Goal: Task Accomplishment & Management: Complete application form

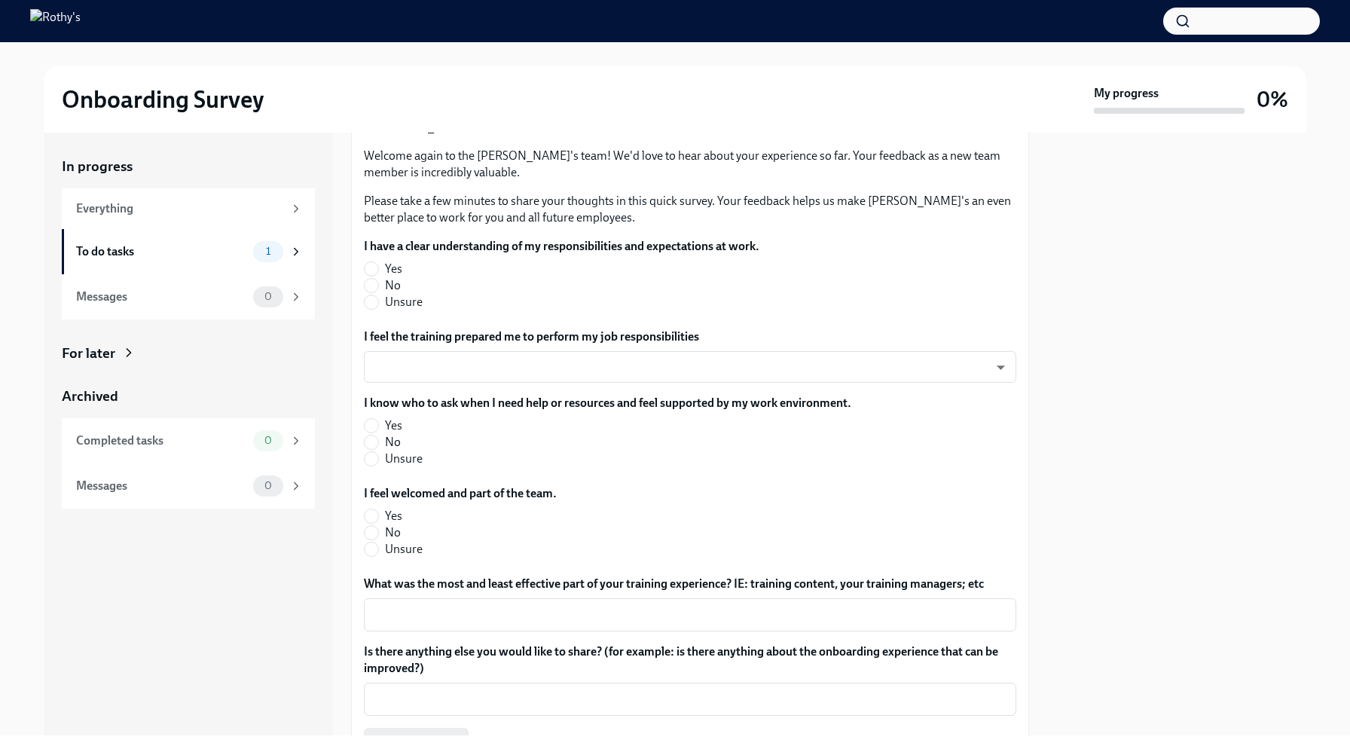
scroll to position [145, 0]
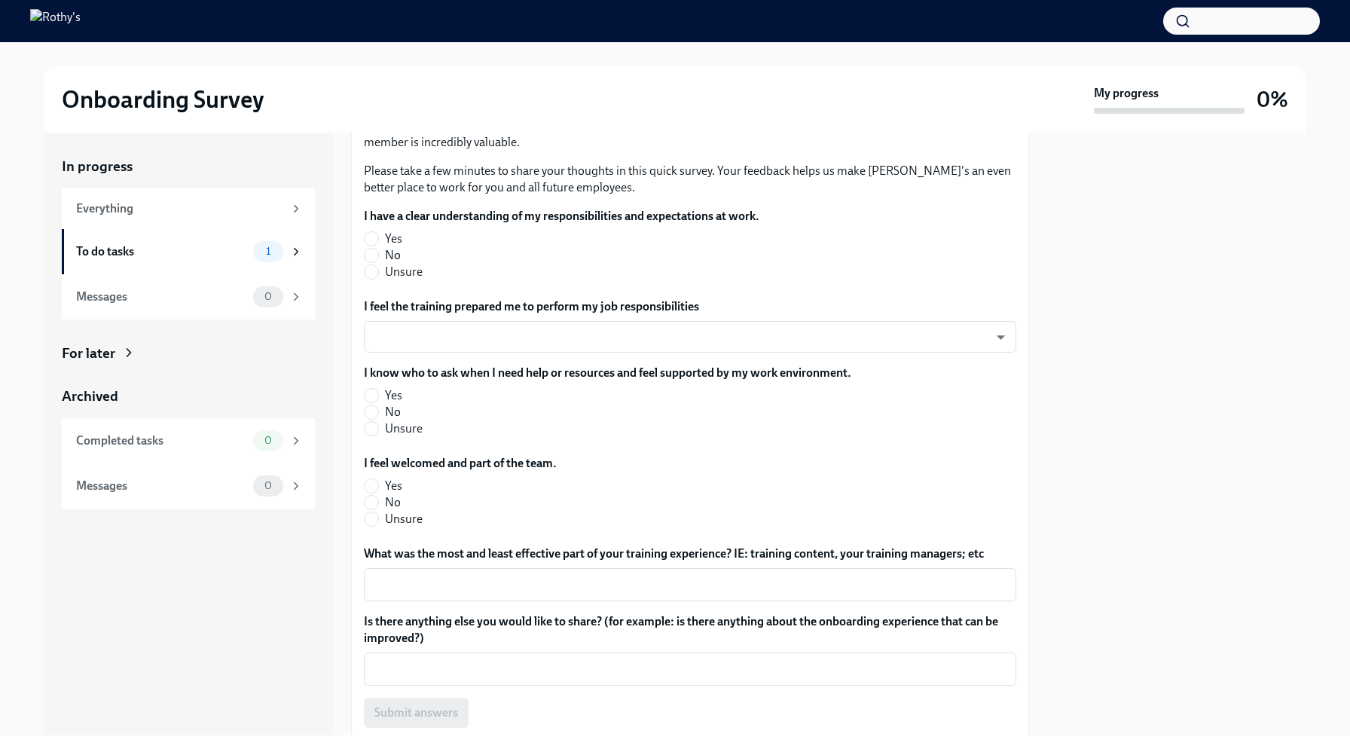
click at [397, 239] on span "Yes" at bounding box center [393, 238] width 17 height 17
click at [378, 239] on input "Yes" at bounding box center [372, 239] width 14 height 14
radio input "true"
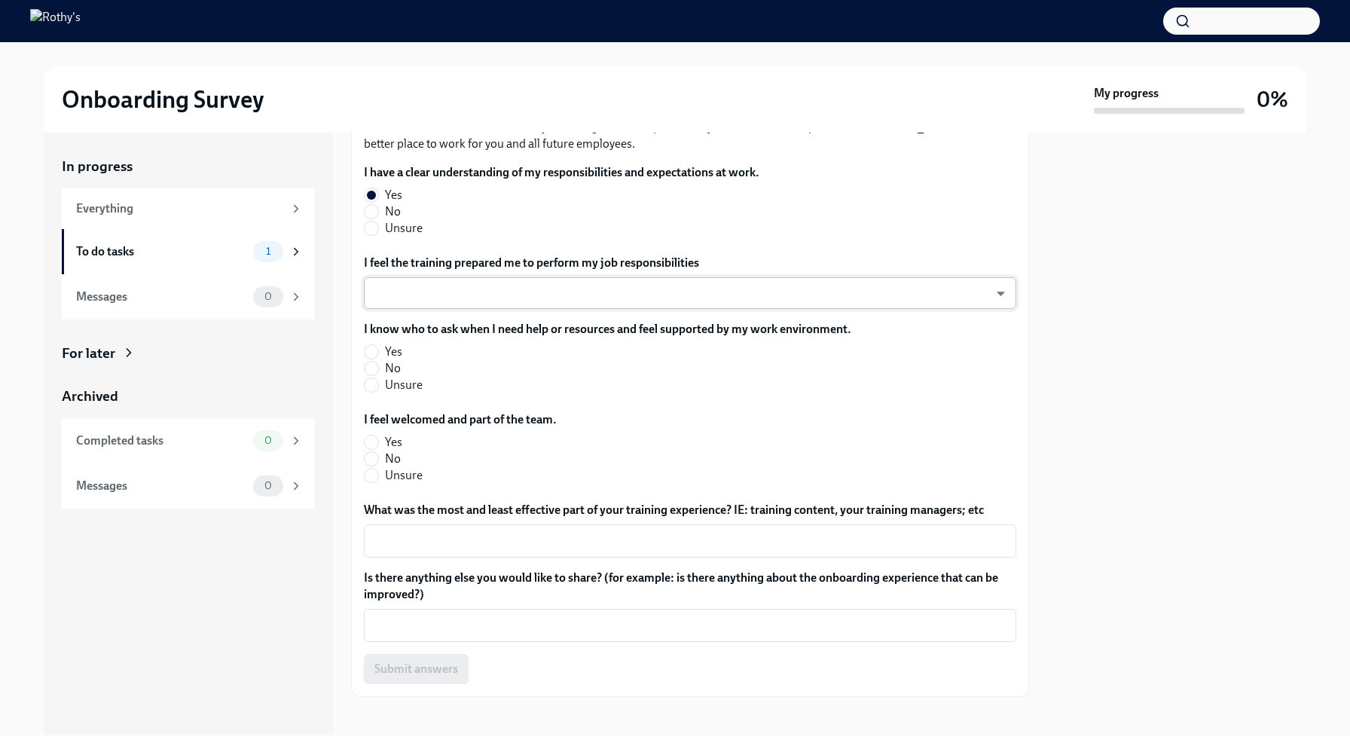
scroll to position [195, 0]
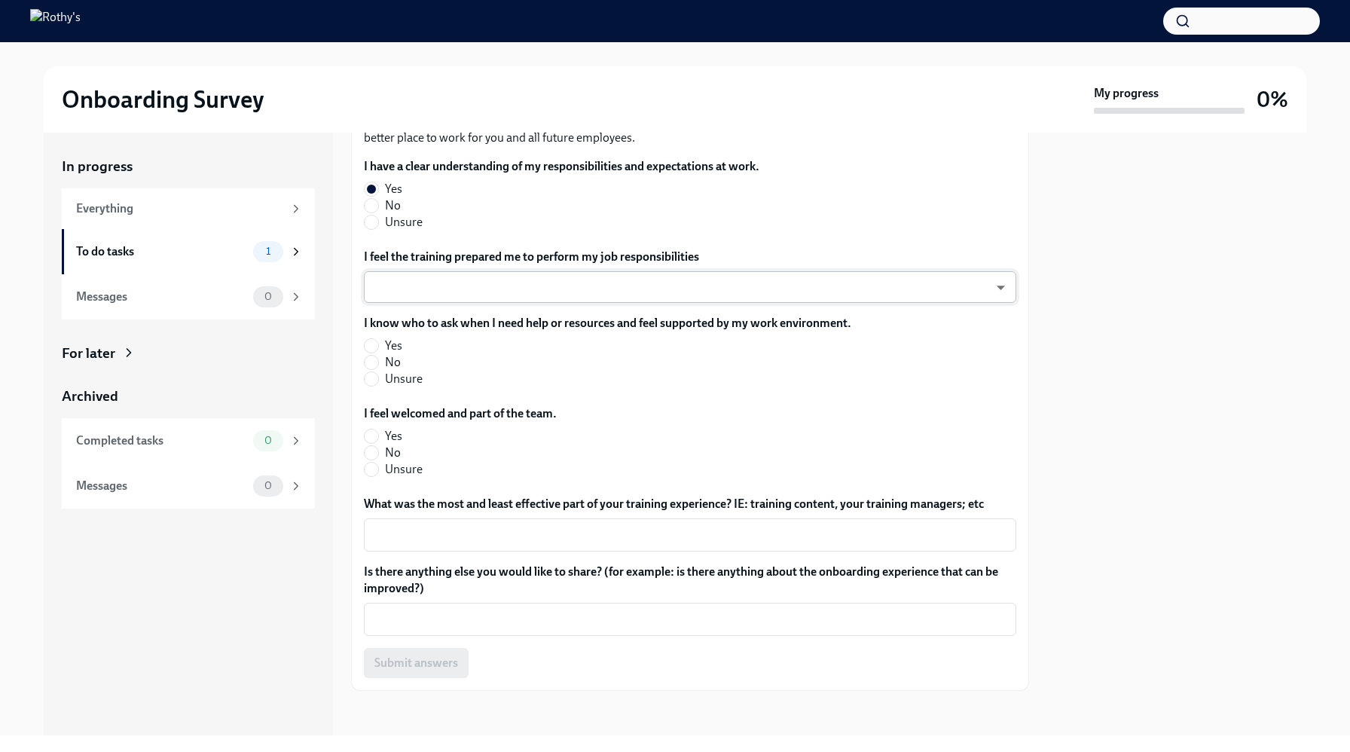
click at [473, 283] on body "Onboarding Survey My progress 0% In progress Everything To do tasks 1 Messages …" at bounding box center [675, 376] width 1350 height 752
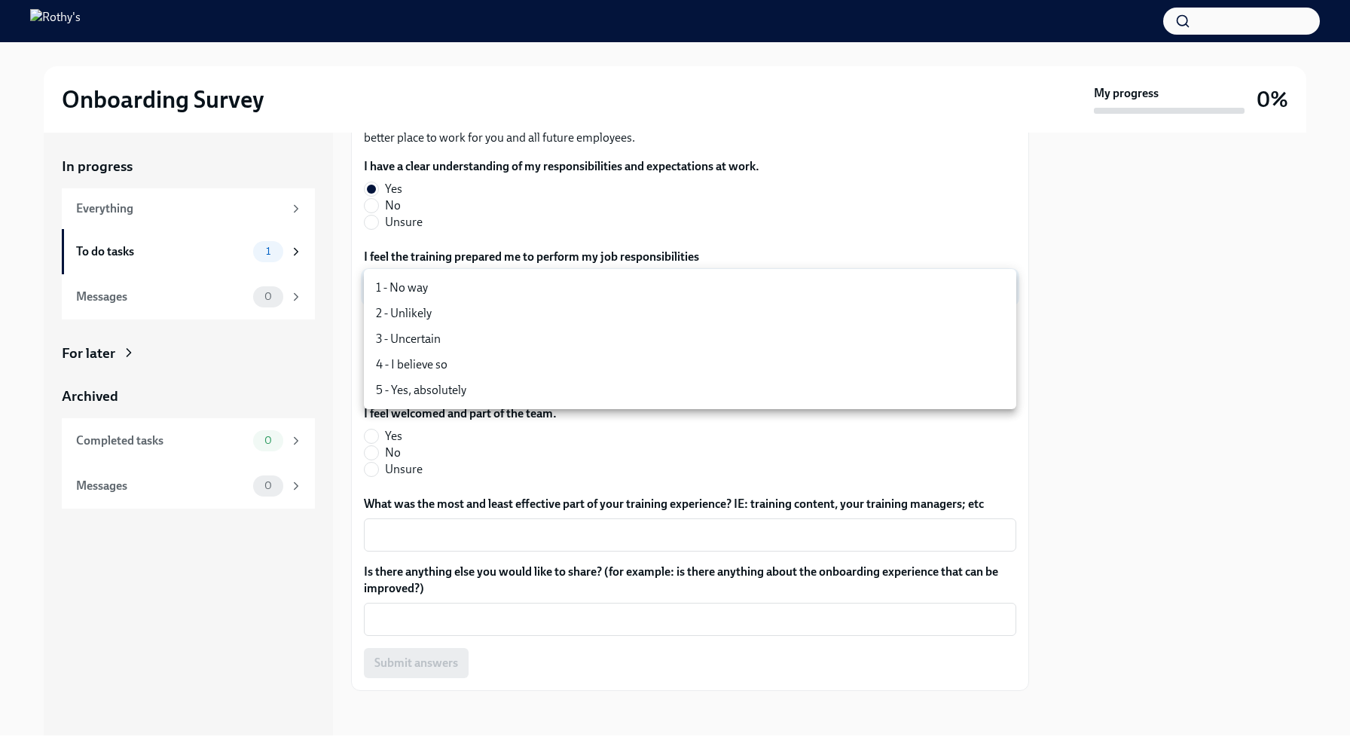
click at [474, 397] on li "5 - Yes, absolutely" at bounding box center [690, 390] width 652 height 26
type input "TVXOjZLlD"
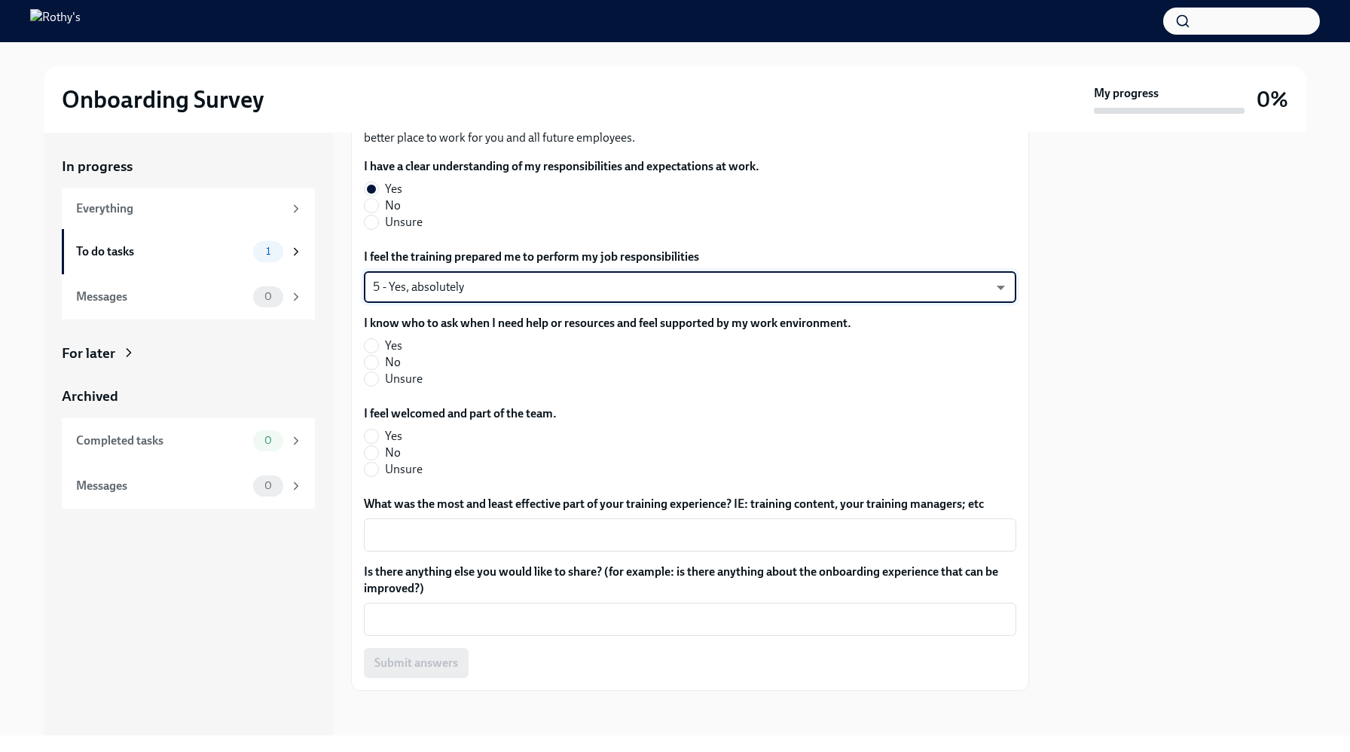
click at [427, 345] on label "Yes" at bounding box center [601, 345] width 475 height 17
click at [378, 345] on input "Yes" at bounding box center [372, 346] width 14 height 14
radio input "true"
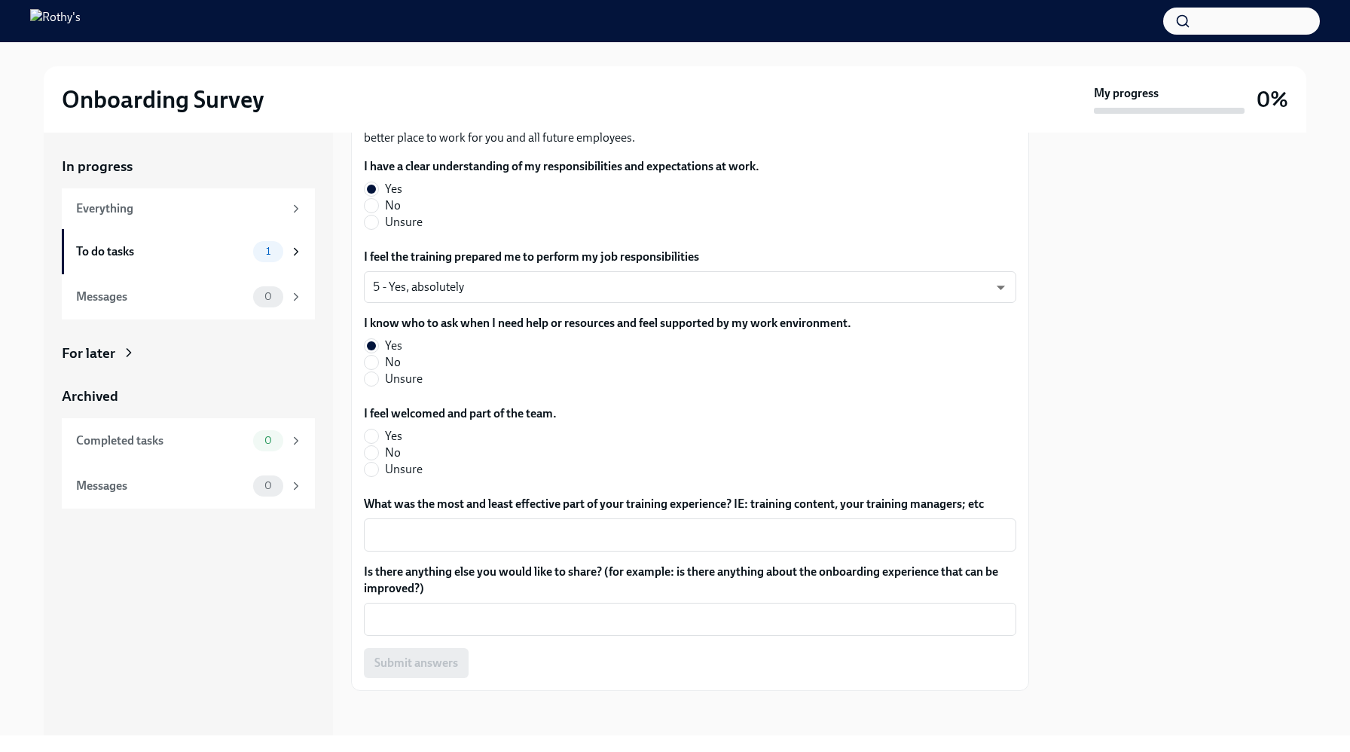
scroll to position [199, 0]
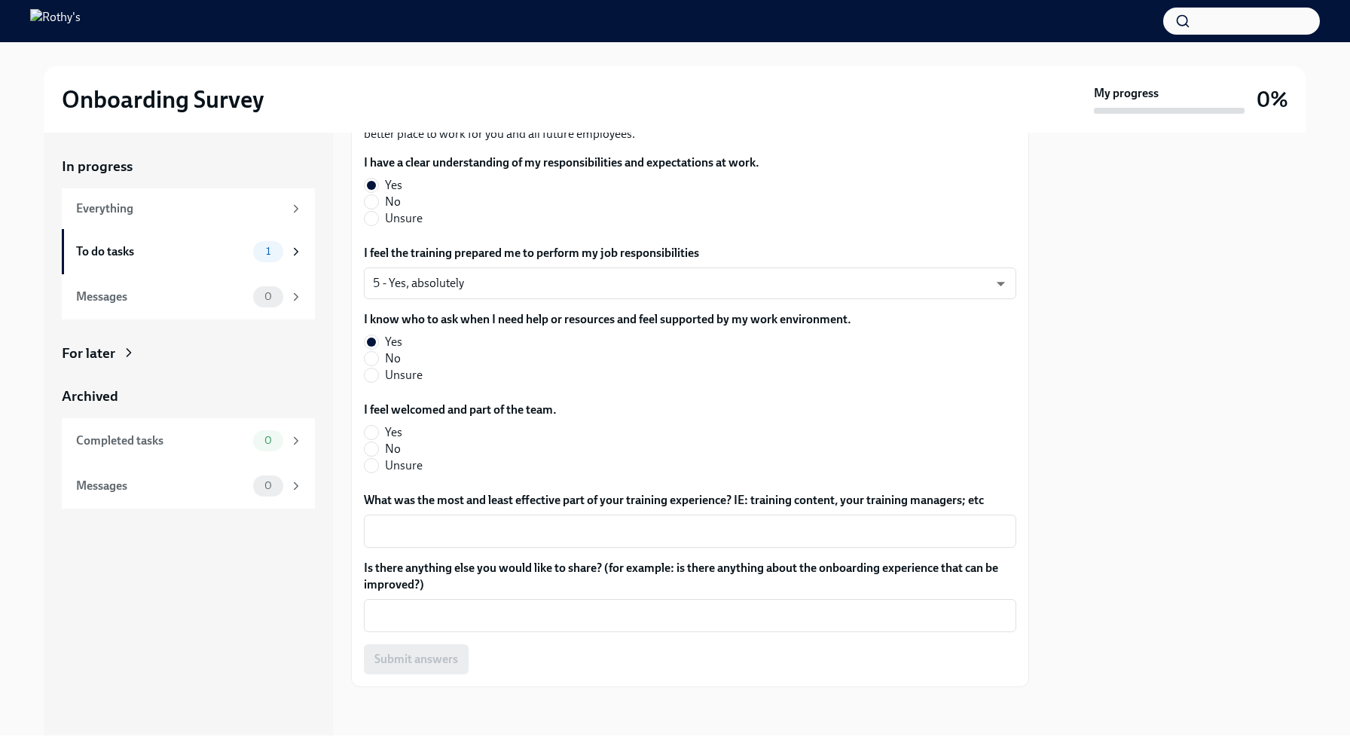
click at [395, 432] on span "Yes" at bounding box center [393, 432] width 17 height 17
click at [378, 432] on input "Yes" at bounding box center [372, 433] width 14 height 14
radio input "true"
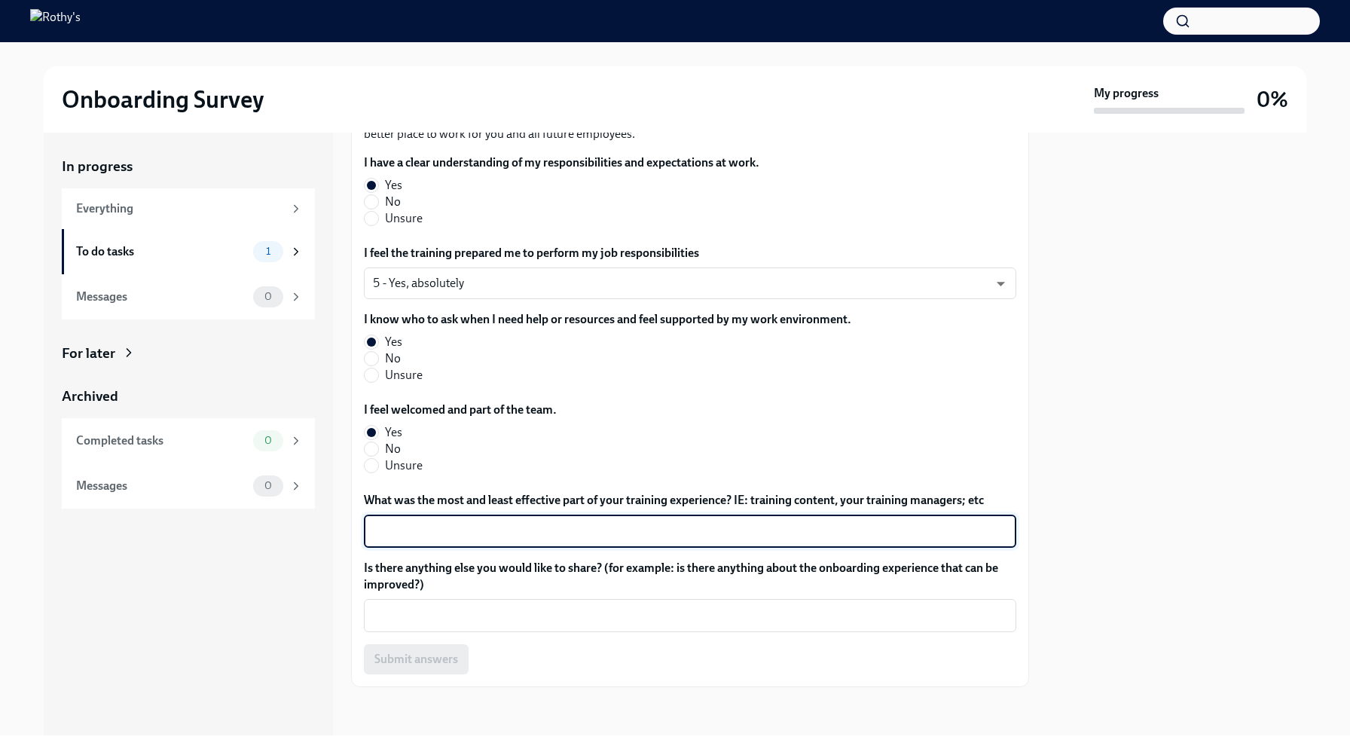
click at [447, 522] on textarea "What was the most and least effective part of your training experience? IE: tra…" at bounding box center [690, 531] width 634 height 18
type textarea "T"
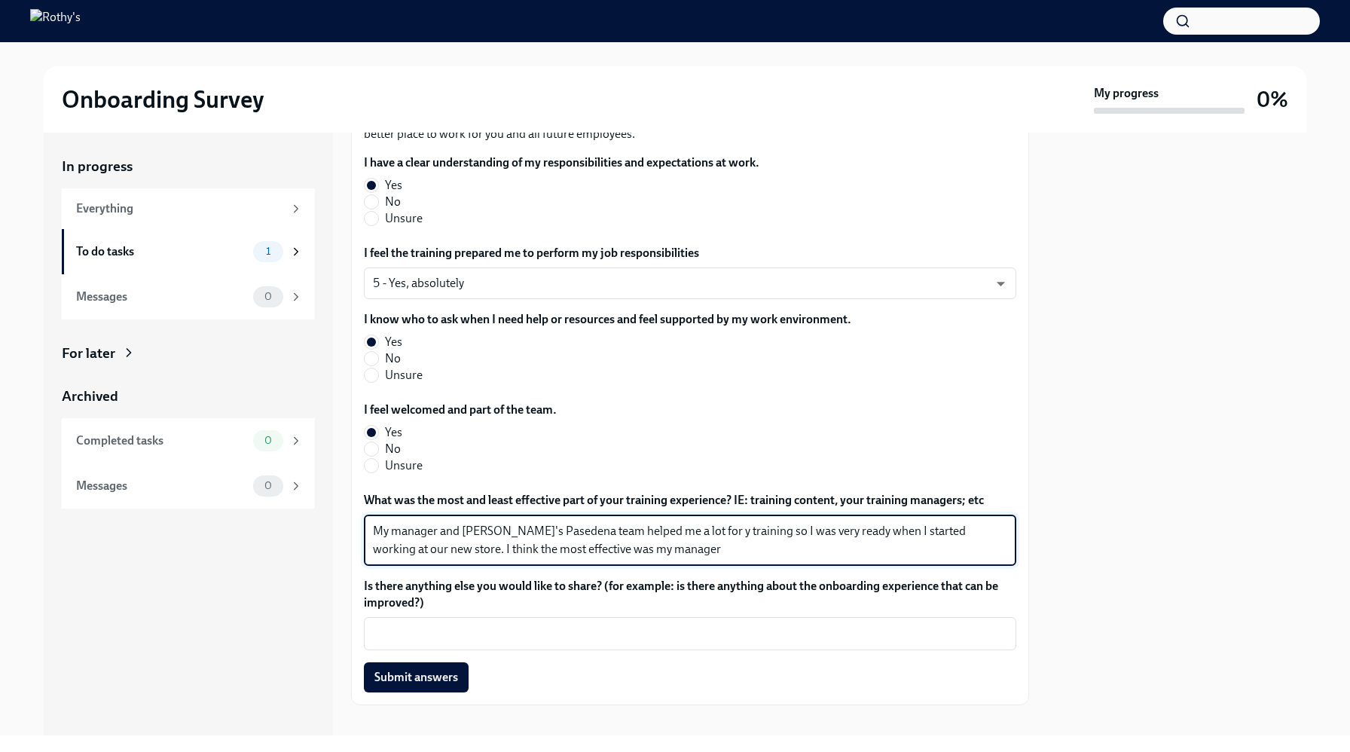
click at [573, 554] on textarea "My manager and [PERSON_NAME]'s Pasedena team helped me a lot for y training so …" at bounding box center [690, 540] width 634 height 36
click at [714, 548] on textarea "My manager and [PERSON_NAME]'s Pasedena team helped me a lot for y training so …" at bounding box center [690, 540] width 634 height 36
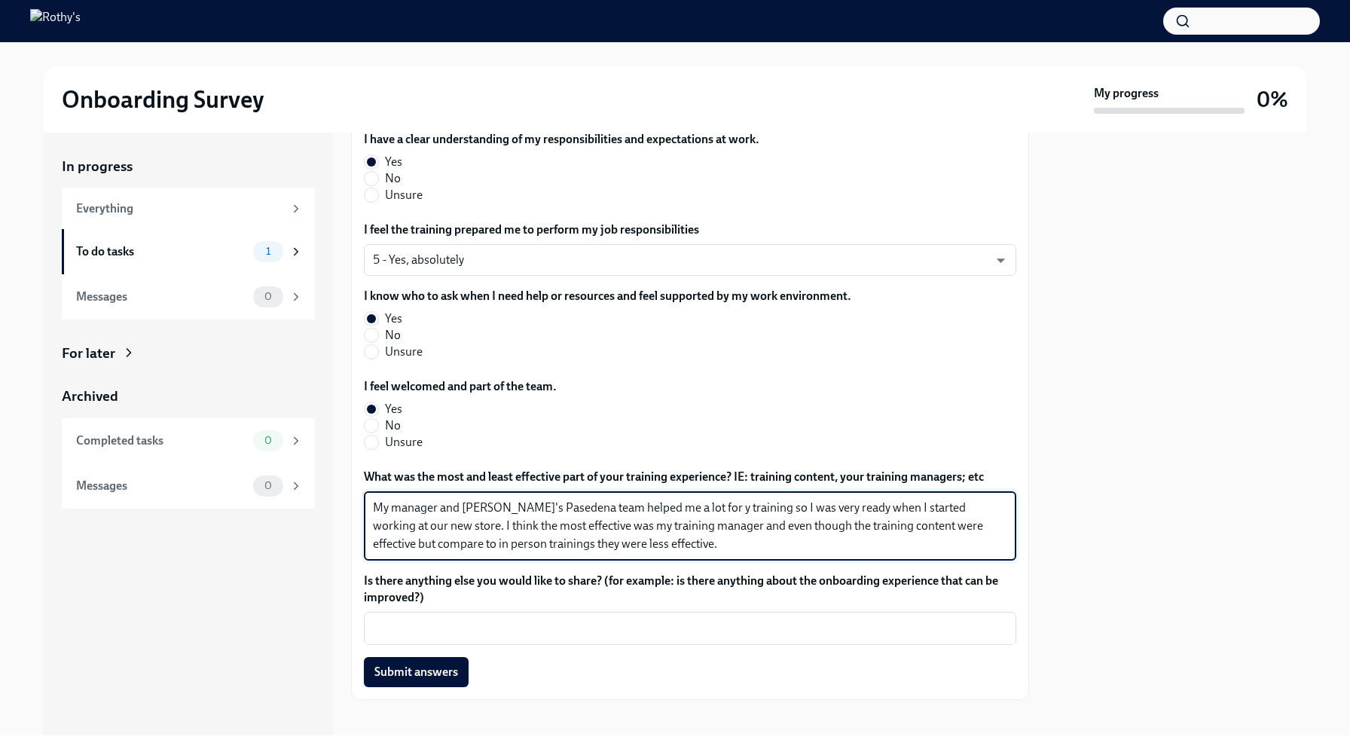
scroll to position [235, 0]
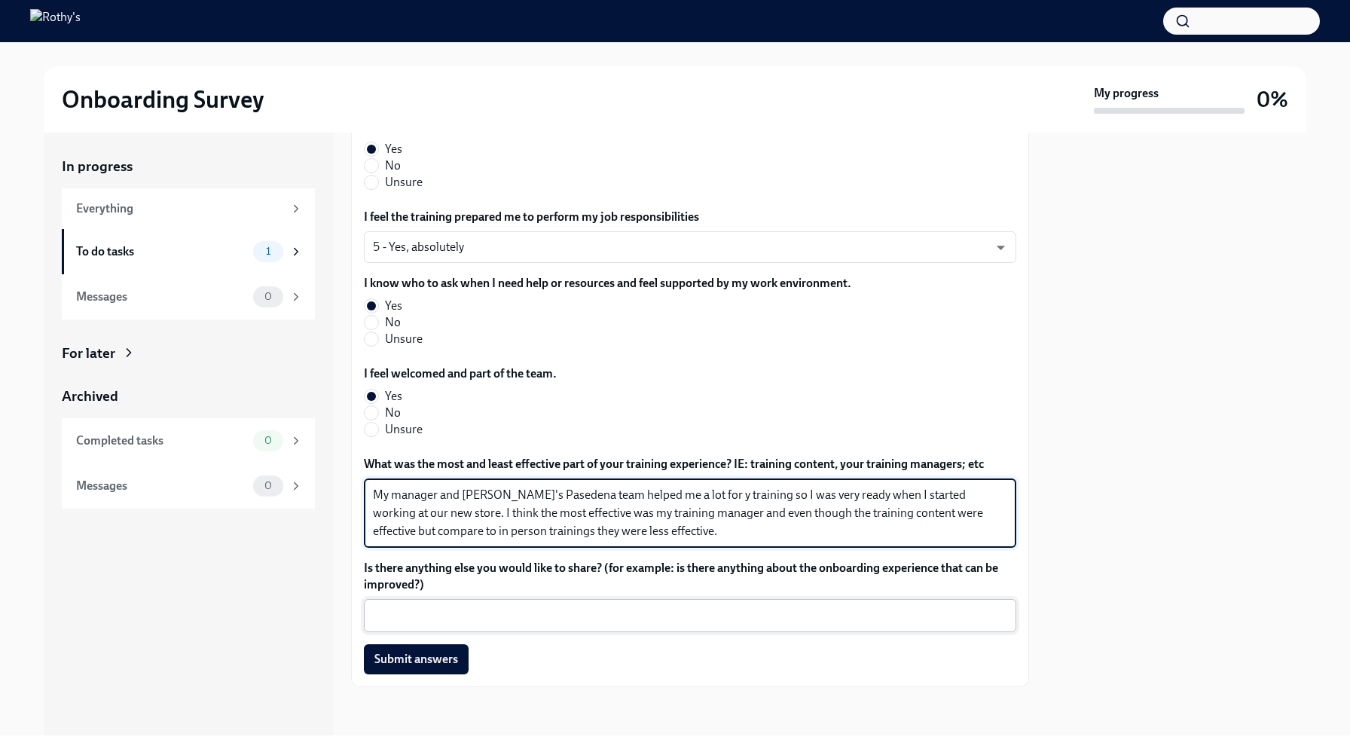
type textarea "My manager and [PERSON_NAME]'s Pasedena team helped me a lot for y training so …"
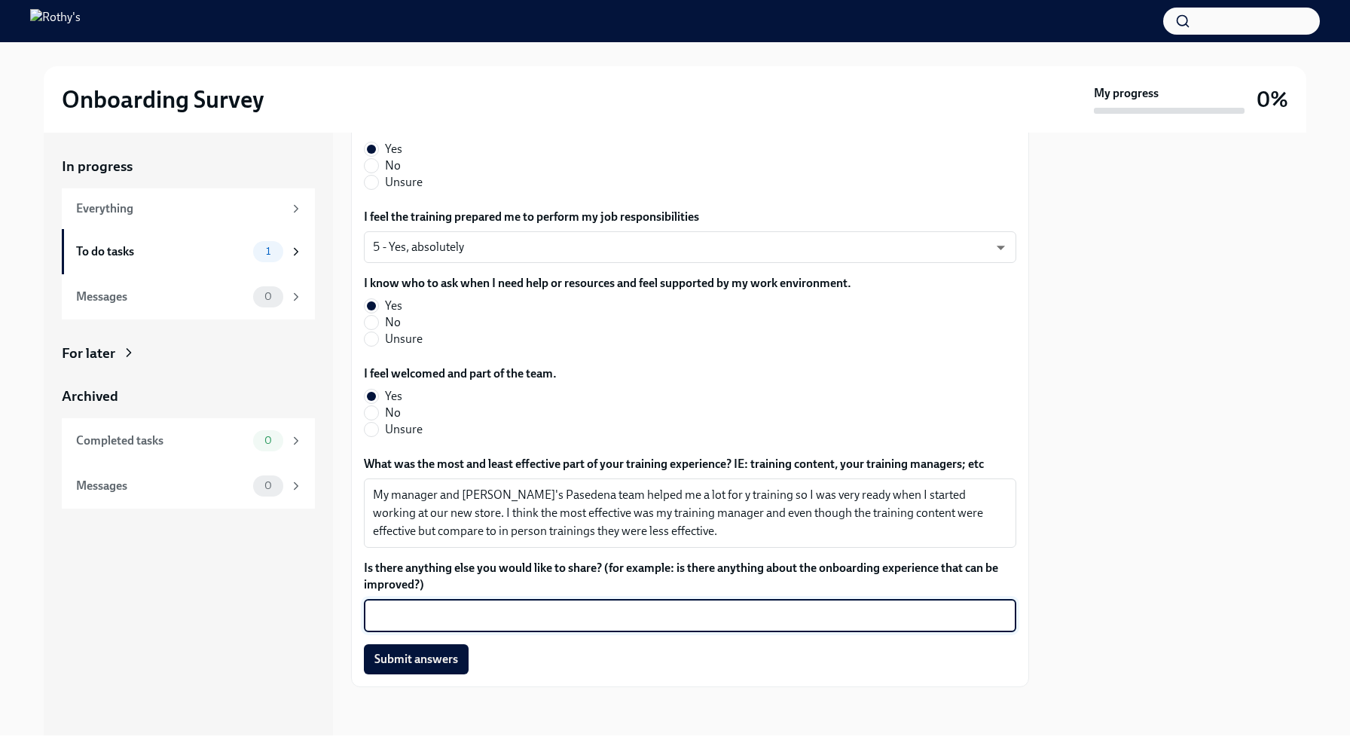
click at [757, 621] on textarea "Is there anything else you would like to share? (for example: is there anything…" at bounding box center [690, 615] width 634 height 18
type textarea "N/A"
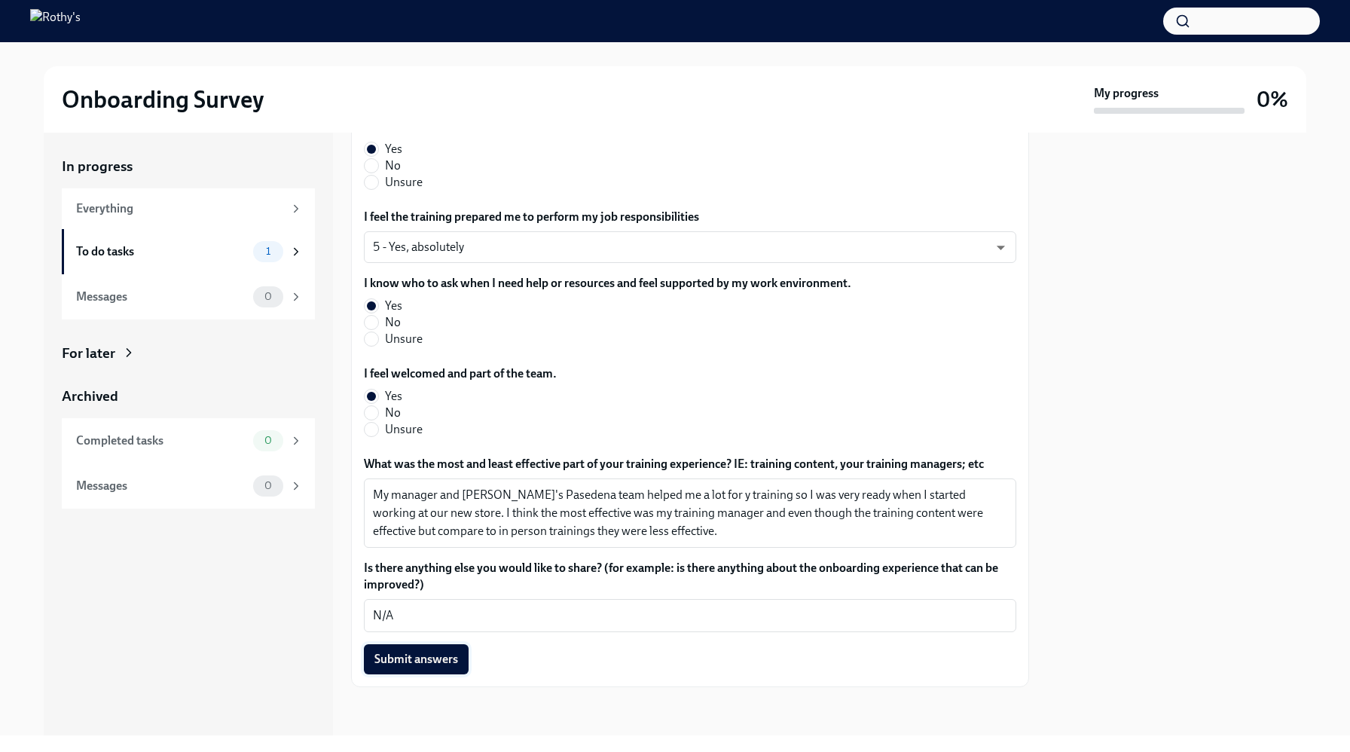
click at [459, 649] on button "Submit answers" at bounding box center [416, 659] width 105 height 30
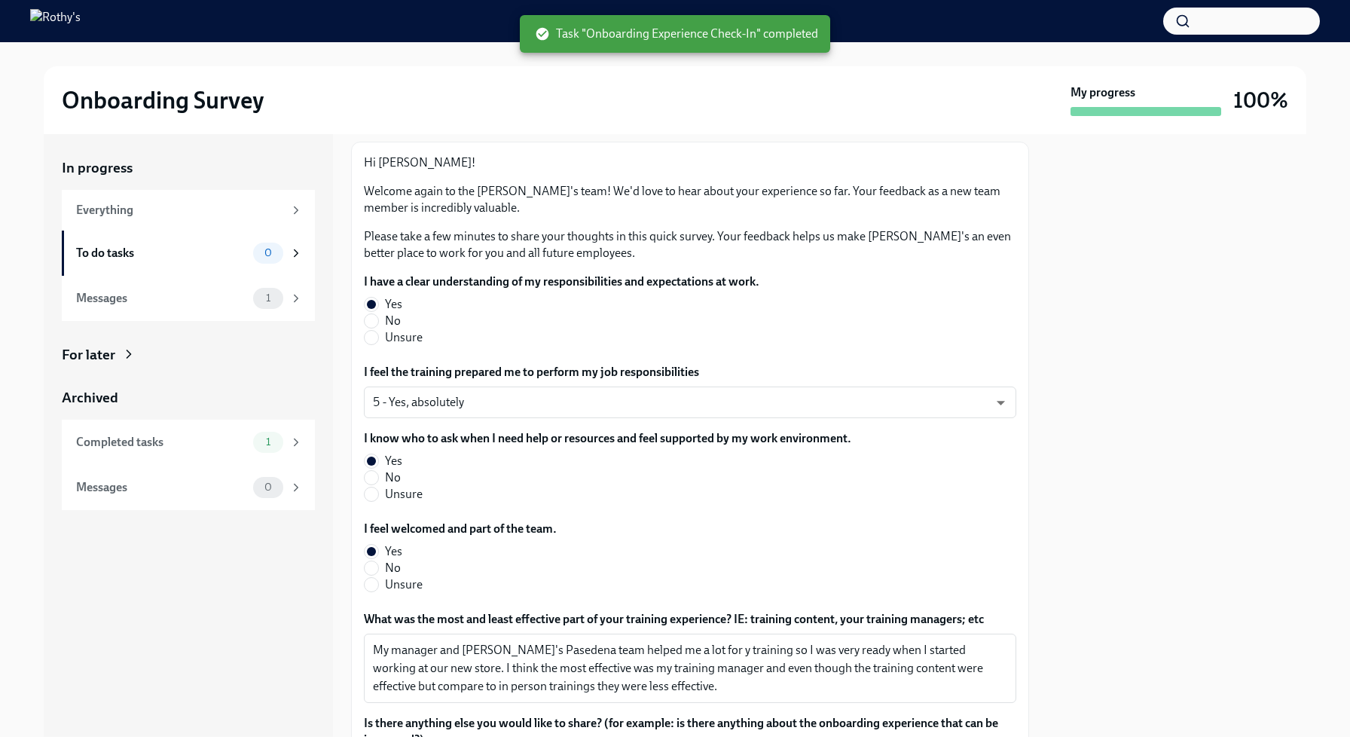
scroll to position [0, 0]
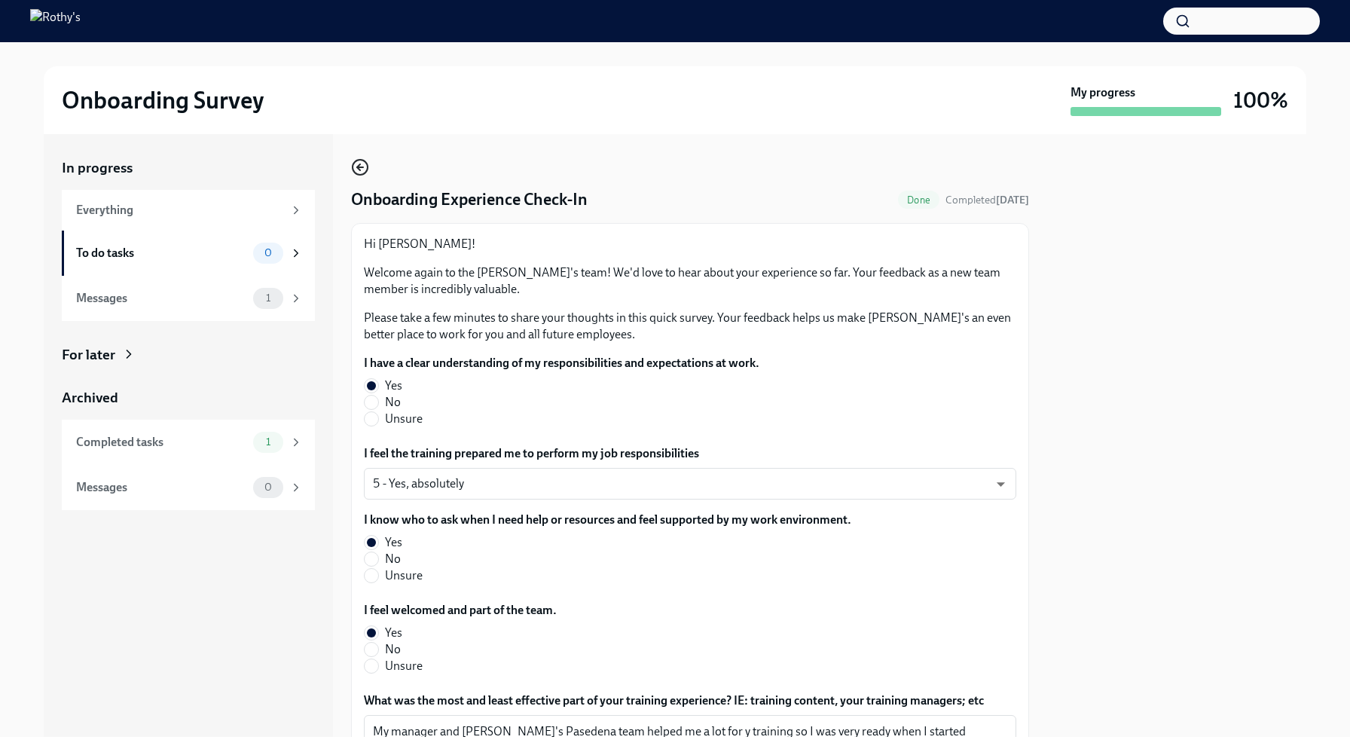
click at [363, 170] on icon "button" at bounding box center [360, 167] width 18 height 18
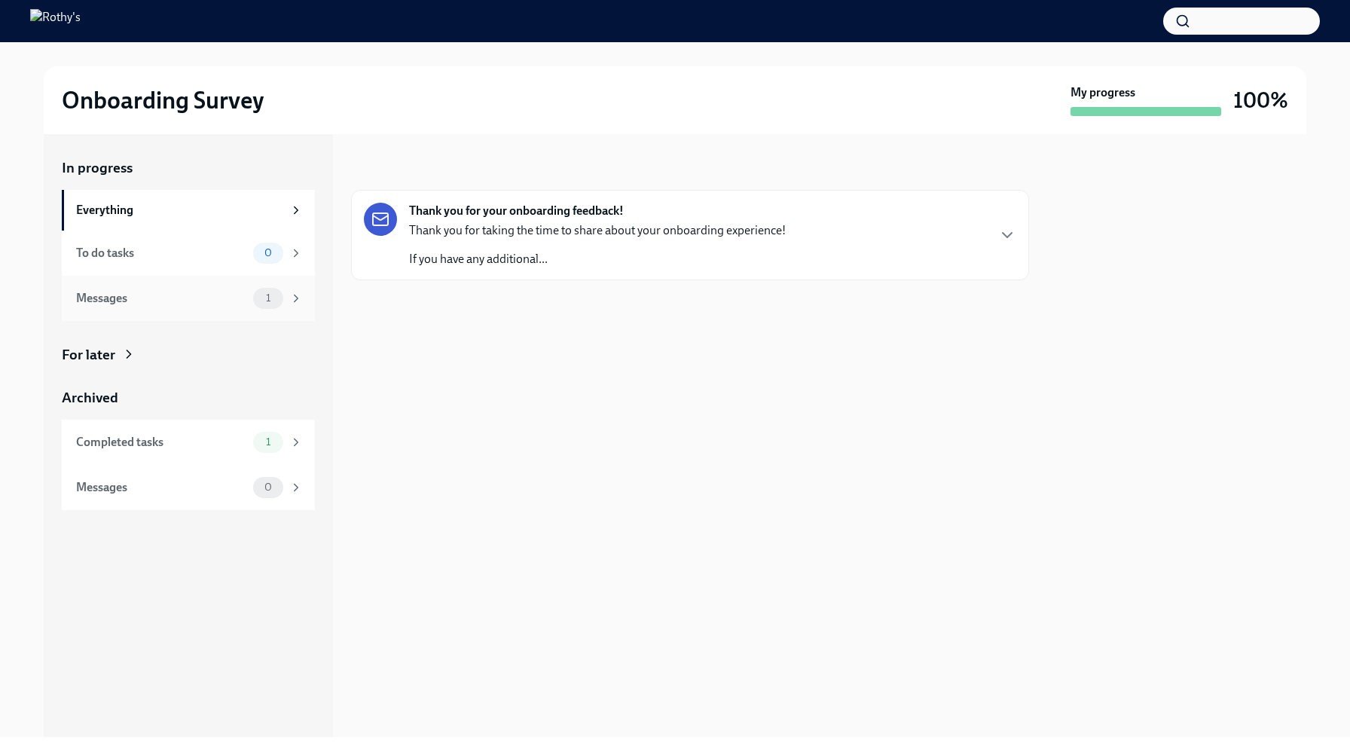
click at [286, 303] on div "1" at bounding box center [278, 298] width 50 height 21
click at [412, 221] on div "Thank you for your onboarding feedback! Thank you for taking the time to share …" at bounding box center [597, 235] width 377 height 65
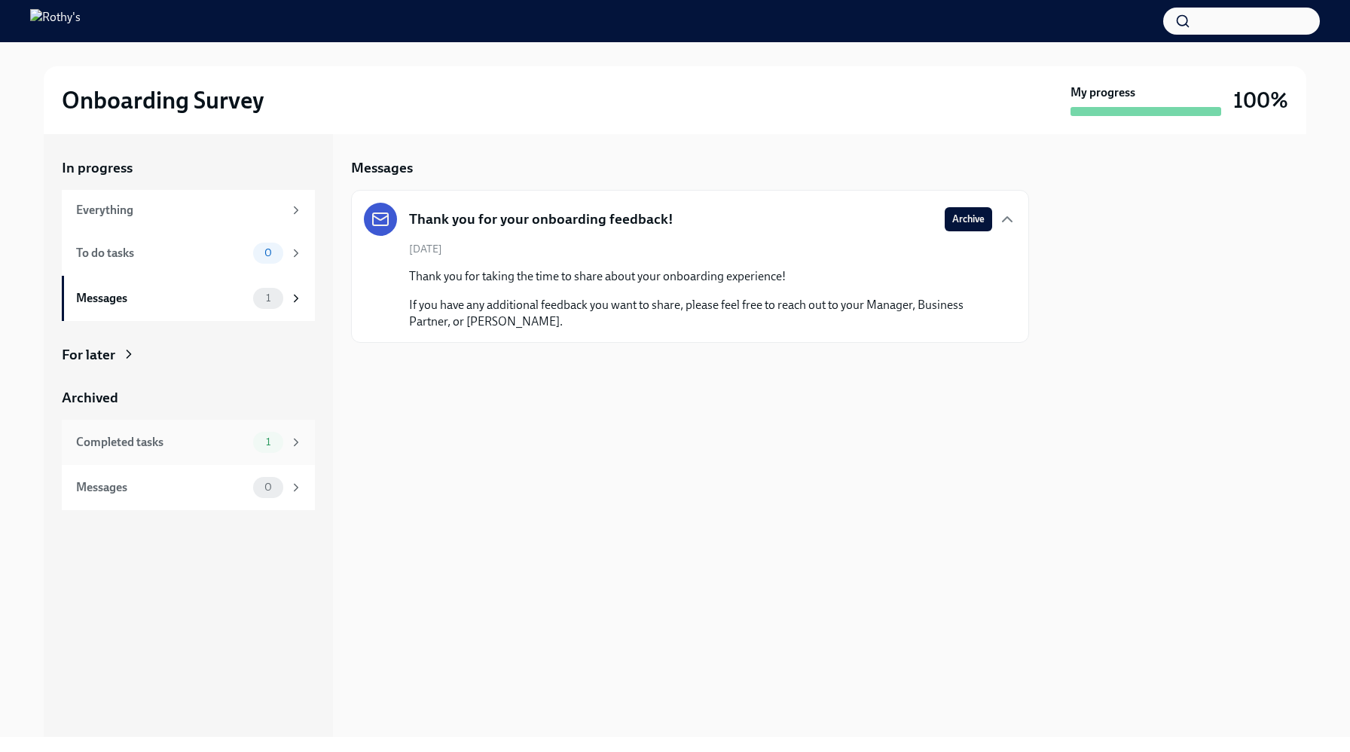
click at [283, 441] on div "1" at bounding box center [278, 442] width 50 height 21
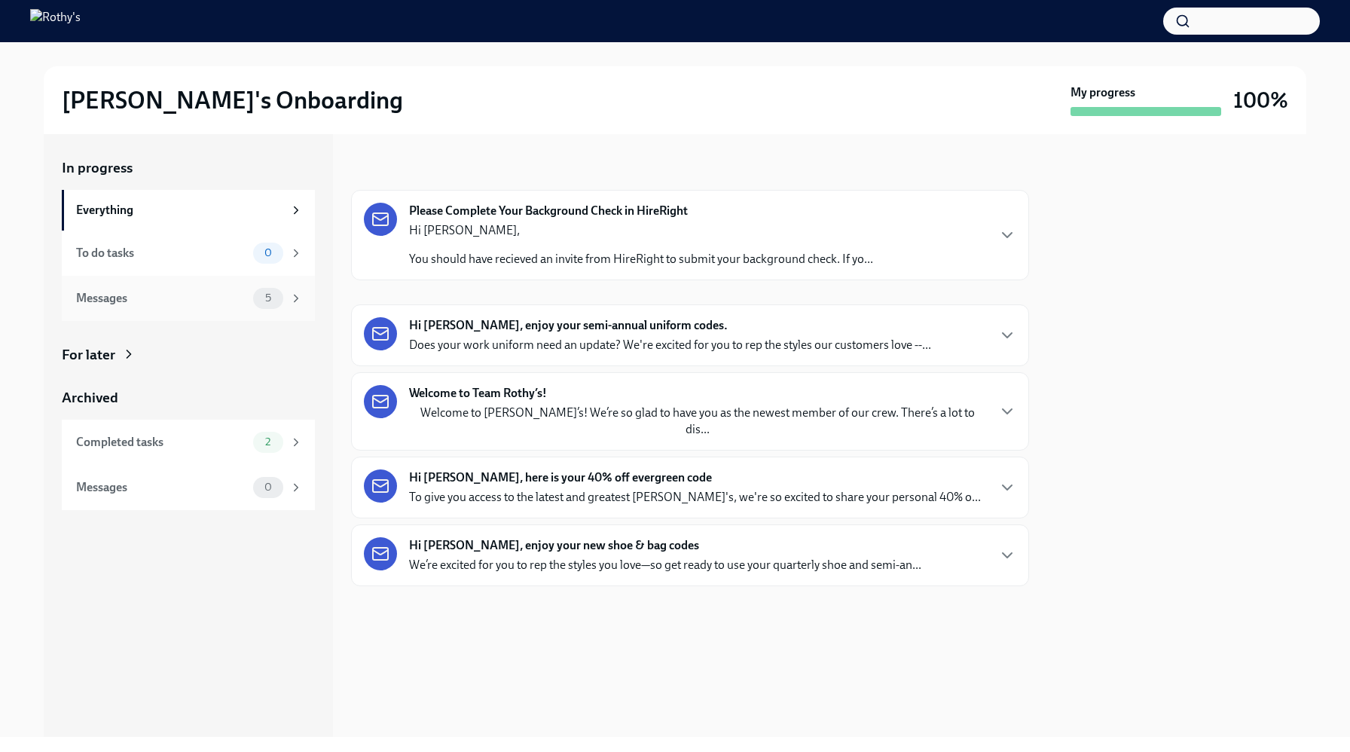
click at [298, 302] on icon at bounding box center [296, 299] width 14 height 14
click at [439, 263] on p "You should have recieved an invite from HireRight to submit your background che…" at bounding box center [641, 259] width 464 height 17
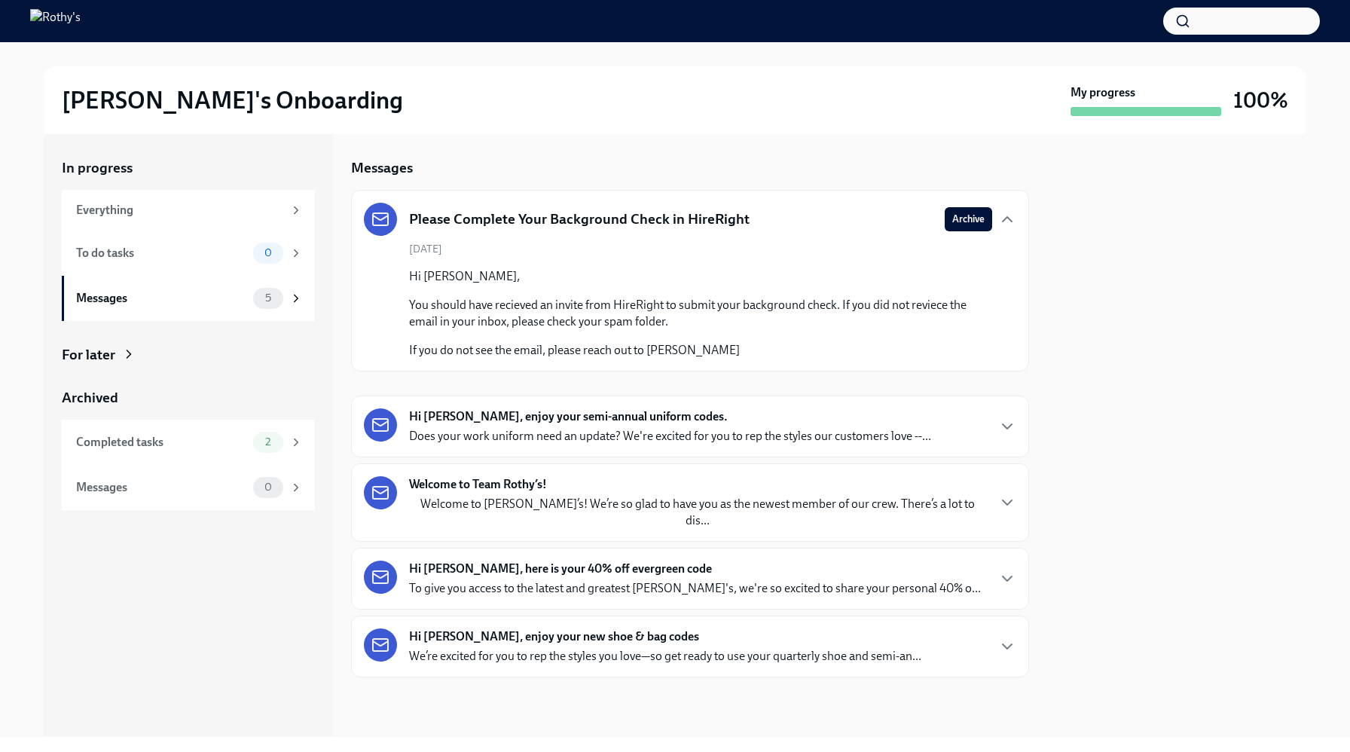
click at [439, 263] on div "July 29th Hi Donya, You should have recieved an invite from HireRight to submit…" at bounding box center [690, 300] width 652 height 117
click at [1012, 225] on icon "button" at bounding box center [1007, 219] width 18 height 18
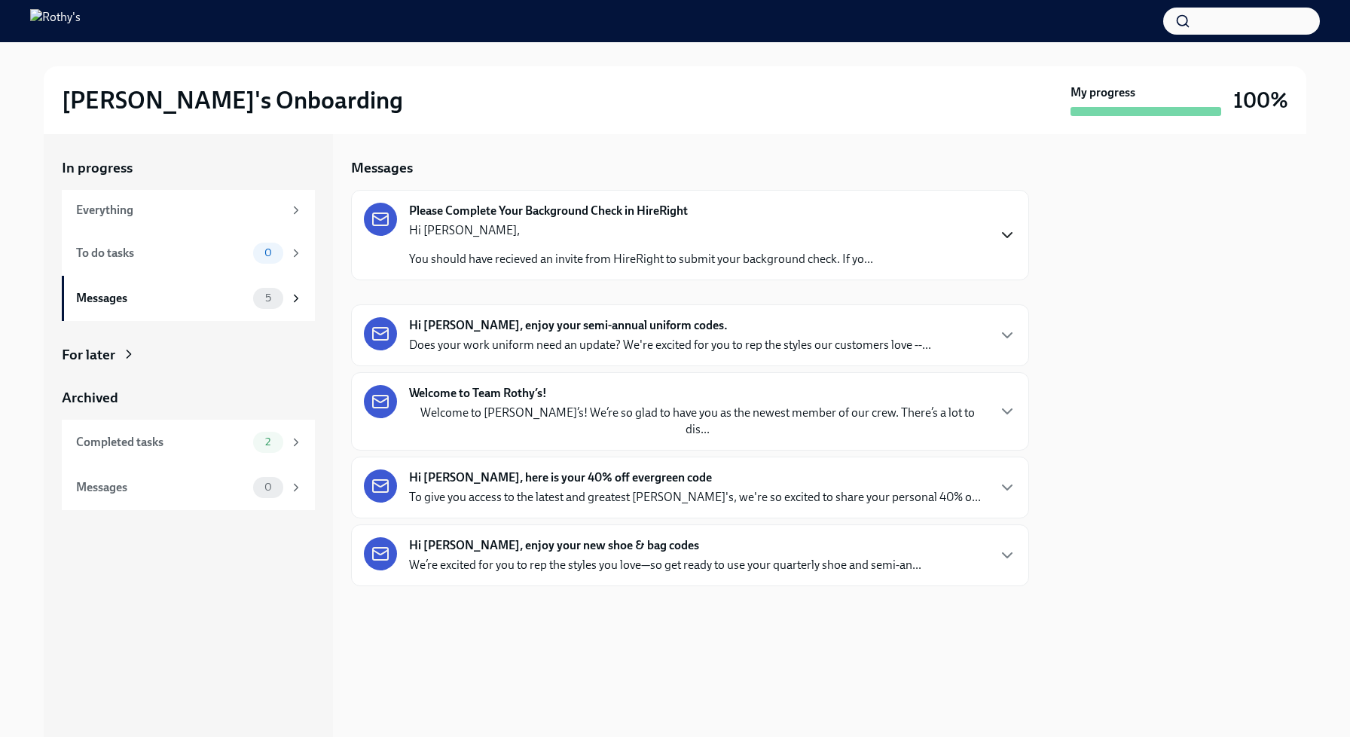
click at [969, 341] on div "Hi Donya, enjoy your semi-annual uniform codes. Does your work uniform need an …" at bounding box center [690, 335] width 652 height 36
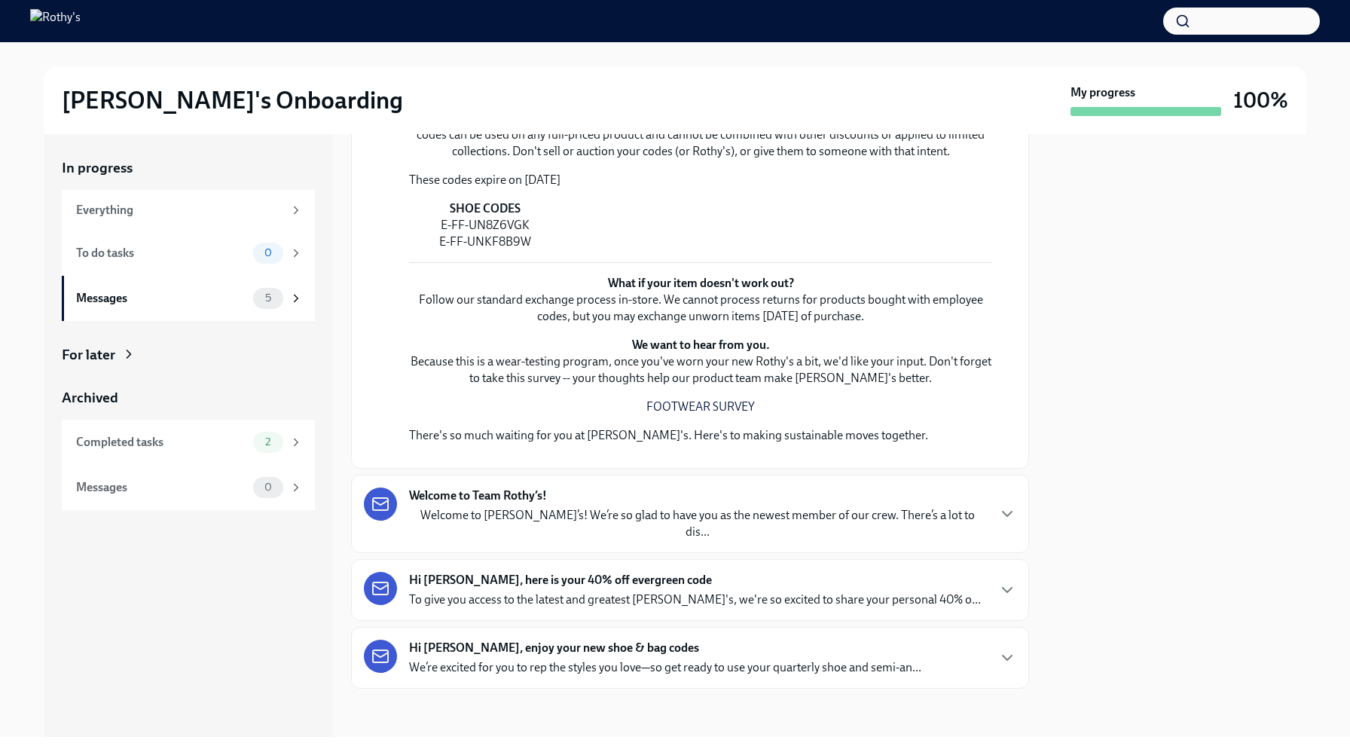
scroll to position [1079, 0]
click at [854, 575] on div "Hi Donya, here is your 40% off evergreen code To give you access to the latest …" at bounding box center [695, 590] width 572 height 36
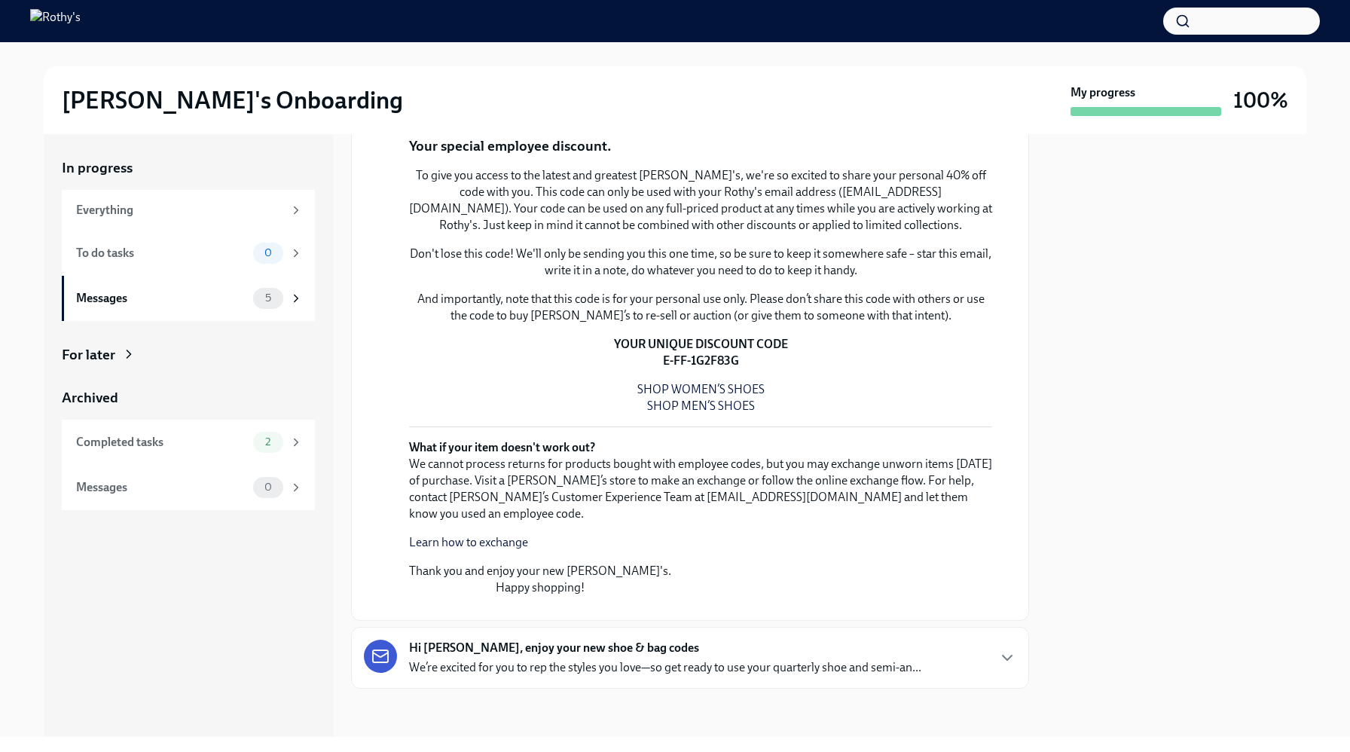
click at [719, 663] on p "We’re excited for you to rep the styles you love—so get ready to use your quart…" at bounding box center [665, 667] width 512 height 17
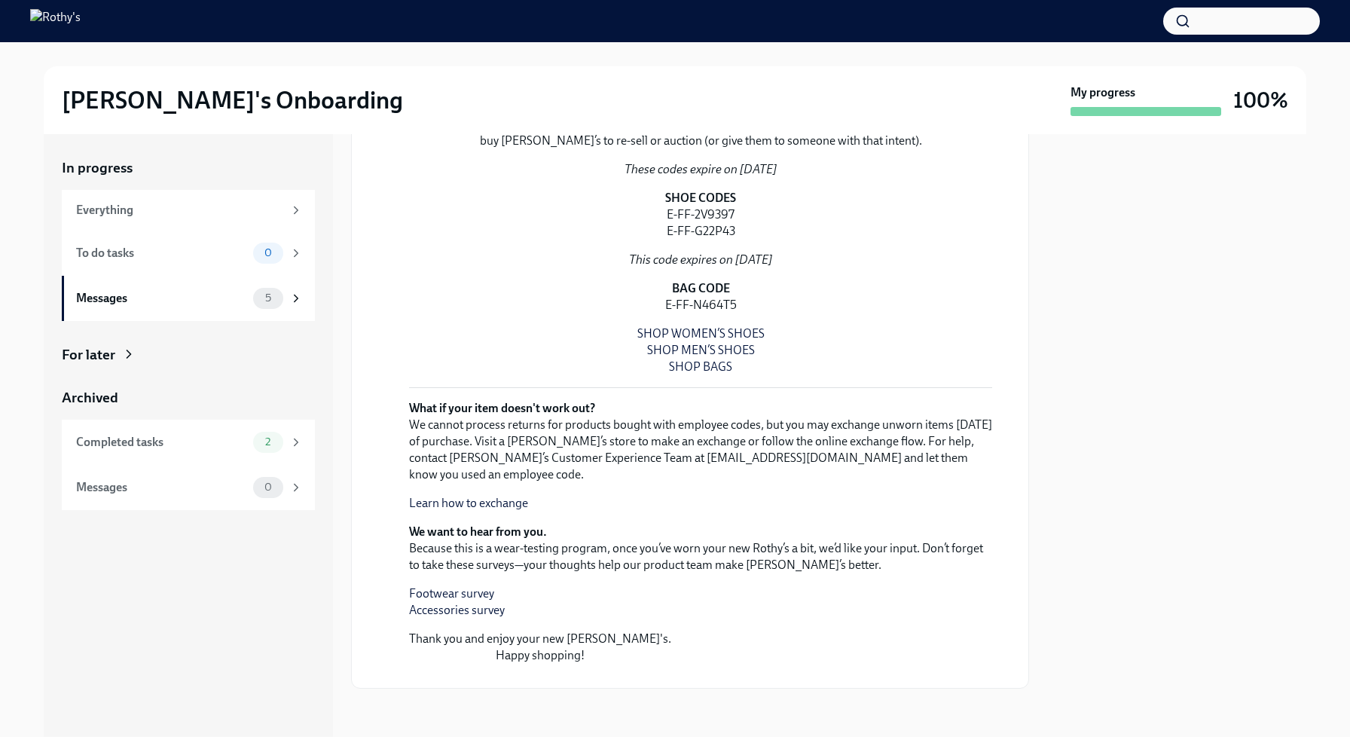
scroll to position [3501, 0]
